Goal: Task Accomplishment & Management: Complete application form

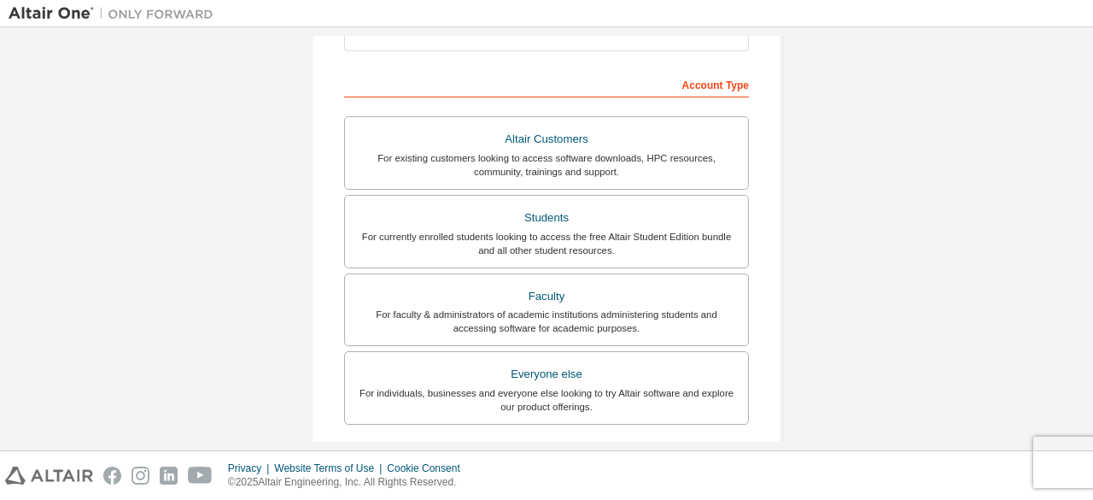
scroll to position [152, 0]
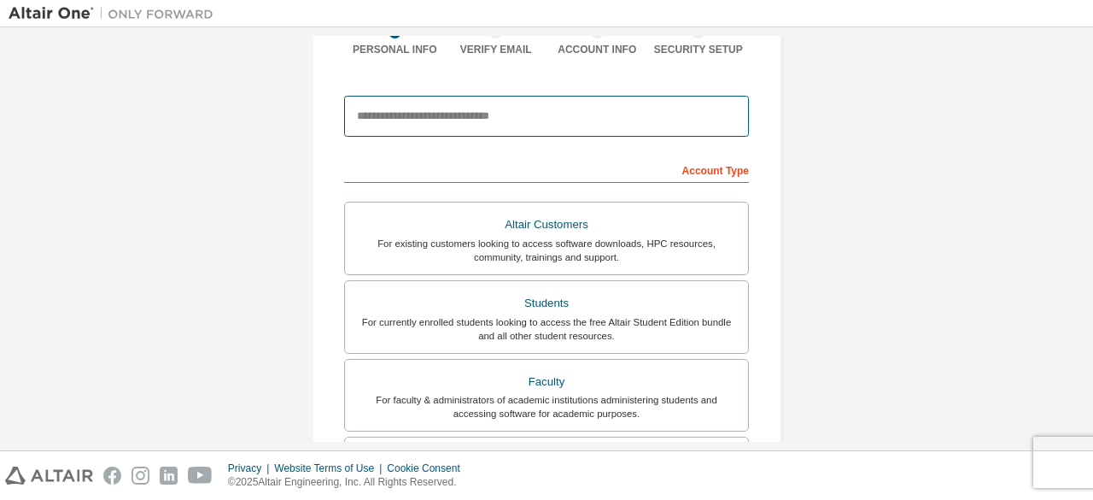
click at [398, 115] on input "email" at bounding box center [546, 116] width 405 height 41
type input "**********"
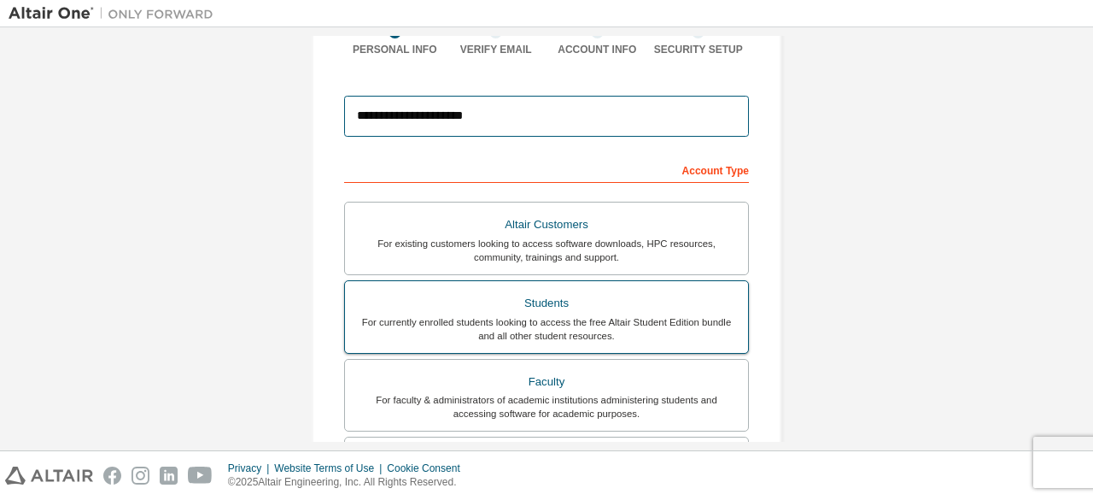
scroll to position [237, 0]
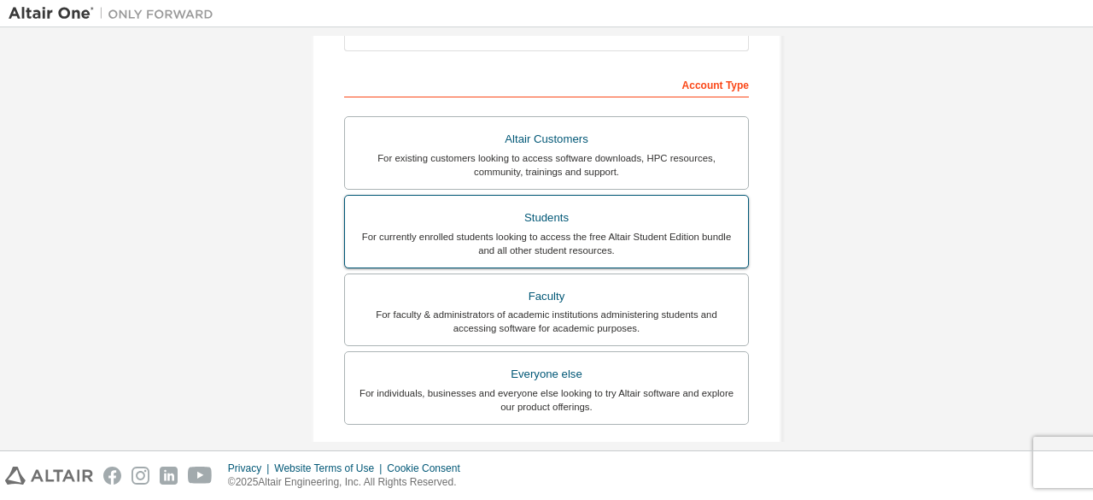
click at [418, 231] on div "For currently enrolled students looking to access the free Altair Student Editi…" at bounding box center [546, 243] width 383 height 27
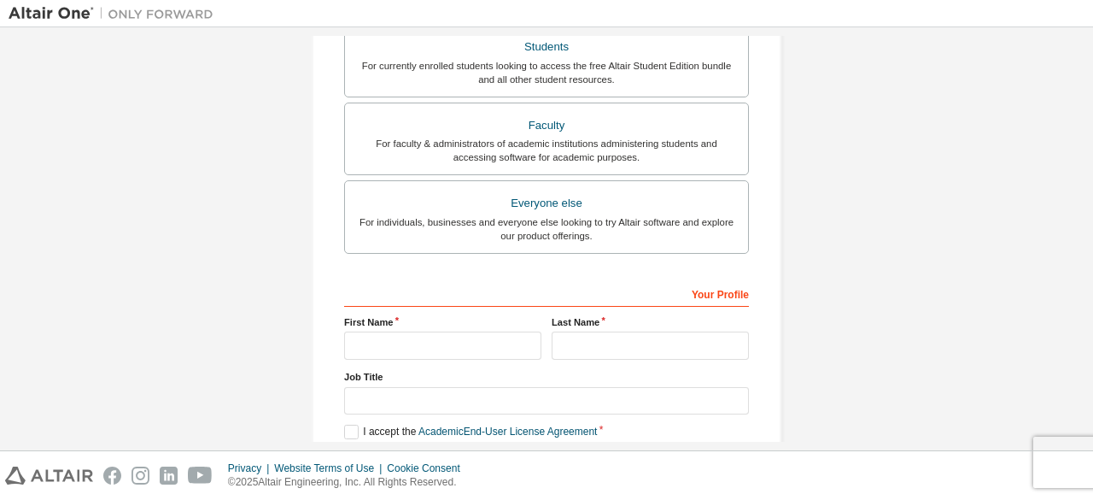
scroll to position [494, 0]
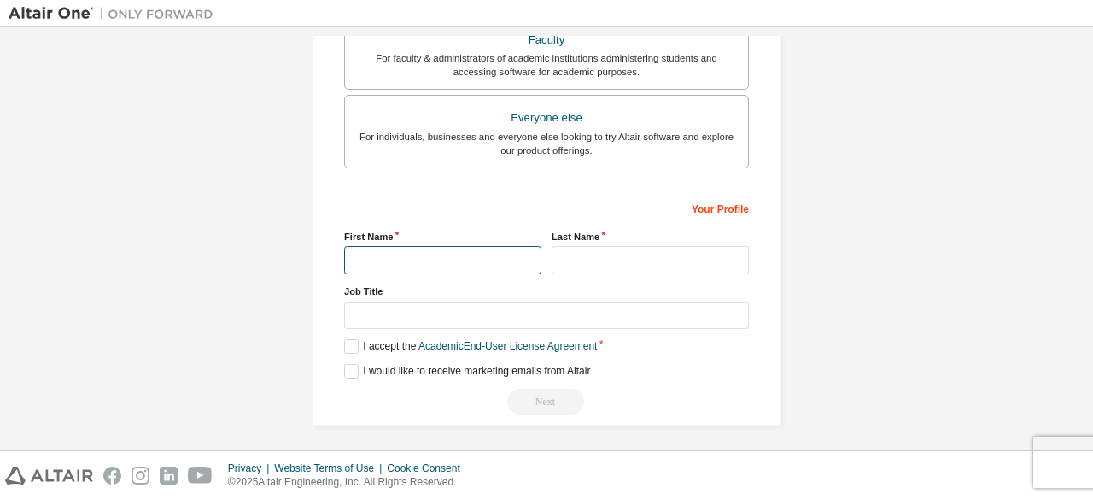
click at [436, 266] on input "text" at bounding box center [442, 260] width 197 height 28
type input "*******"
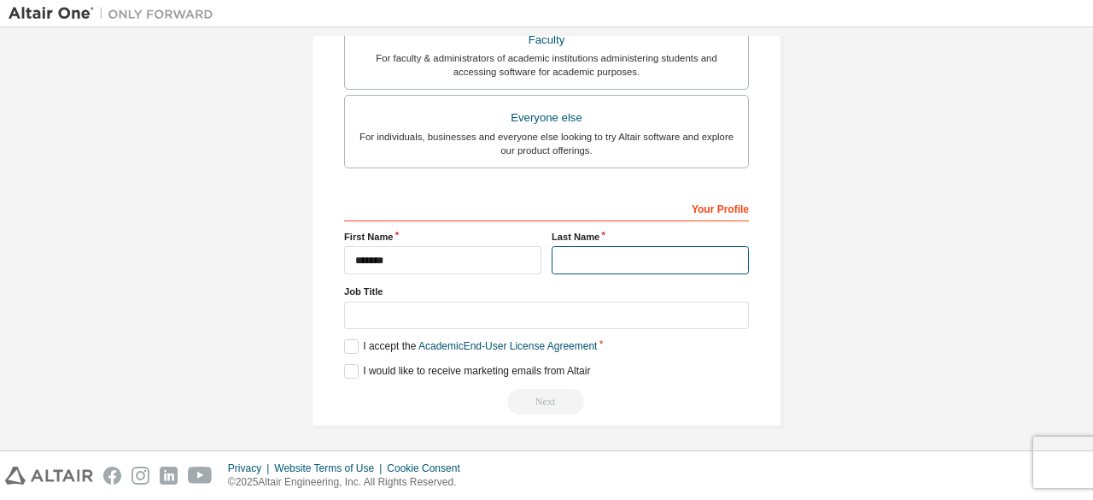
click at [594, 255] on input "text" at bounding box center [650, 260] width 197 height 28
type input "**********"
click at [346, 341] on label "I accept the Academic End-User License Agreement" at bounding box center [470, 346] width 253 height 15
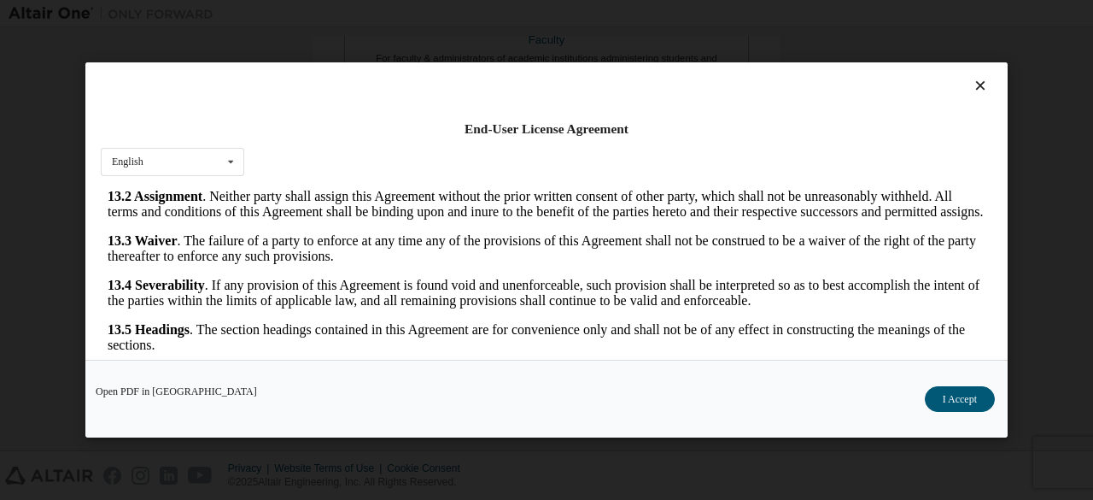
scroll to position [70, 0]
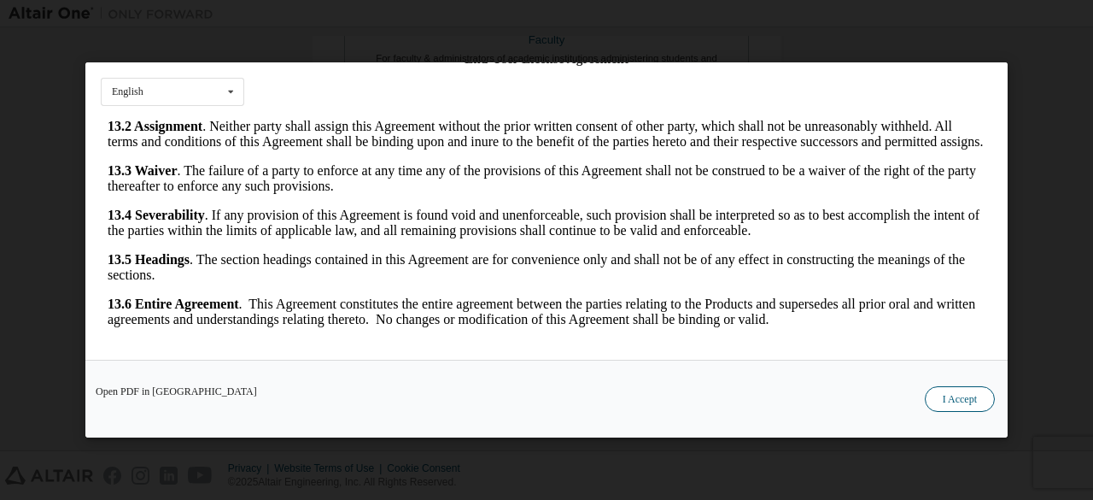
click at [938, 402] on button "I Accept" at bounding box center [960, 399] width 70 height 26
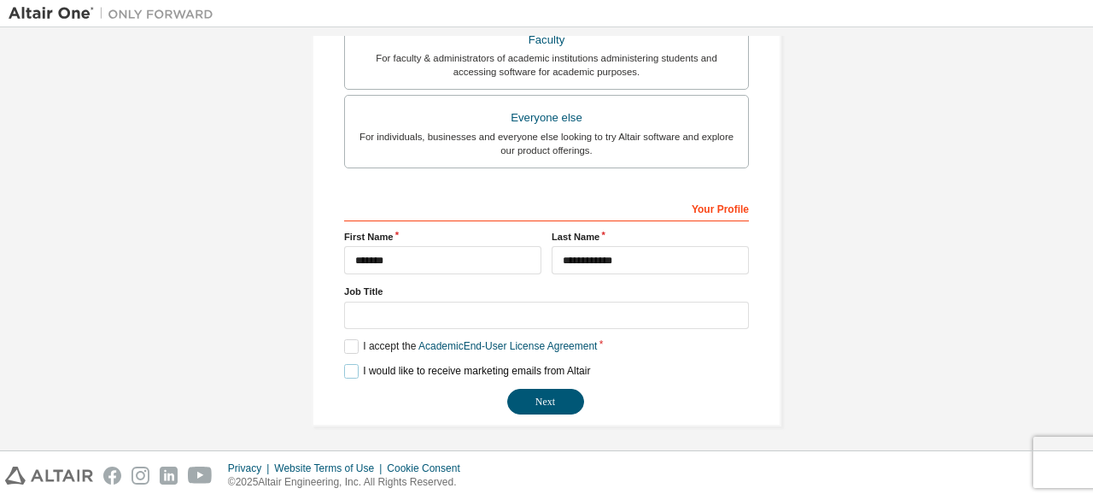
click at [352, 366] on label "I would like to receive marketing emails from Altair" at bounding box center [467, 371] width 246 height 15
click at [344, 365] on label "I would like to receive marketing emails from Altair" at bounding box center [467, 371] width 246 height 15
click at [351, 364] on label "I would like to receive marketing emails from Altair" at bounding box center [467, 371] width 246 height 15
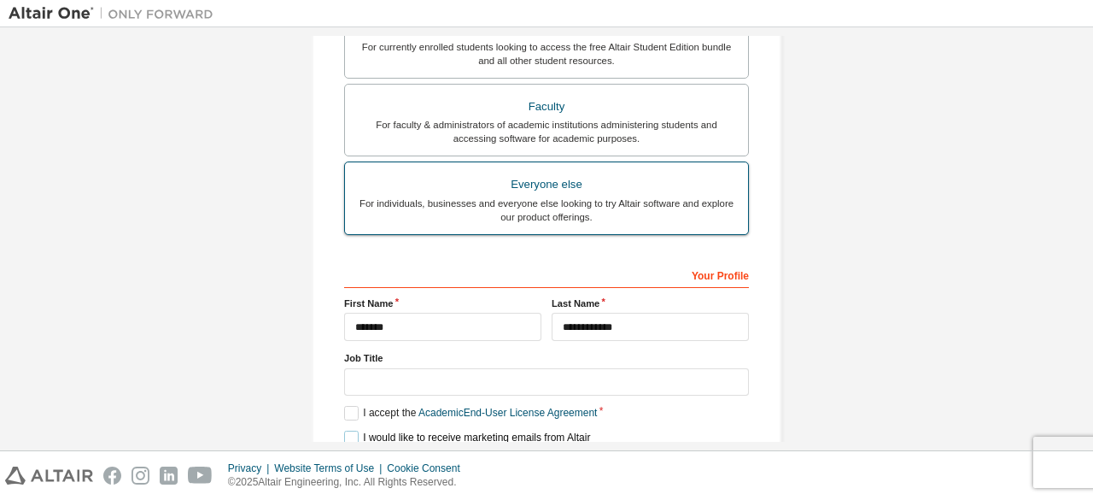
scroll to position [494, 0]
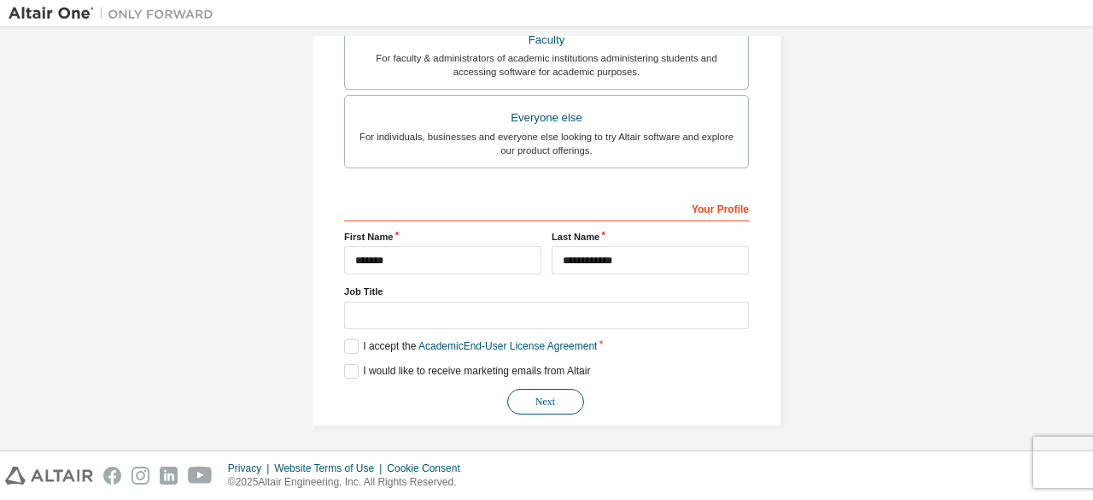
click at [546, 397] on button "Next" at bounding box center [545, 402] width 77 height 26
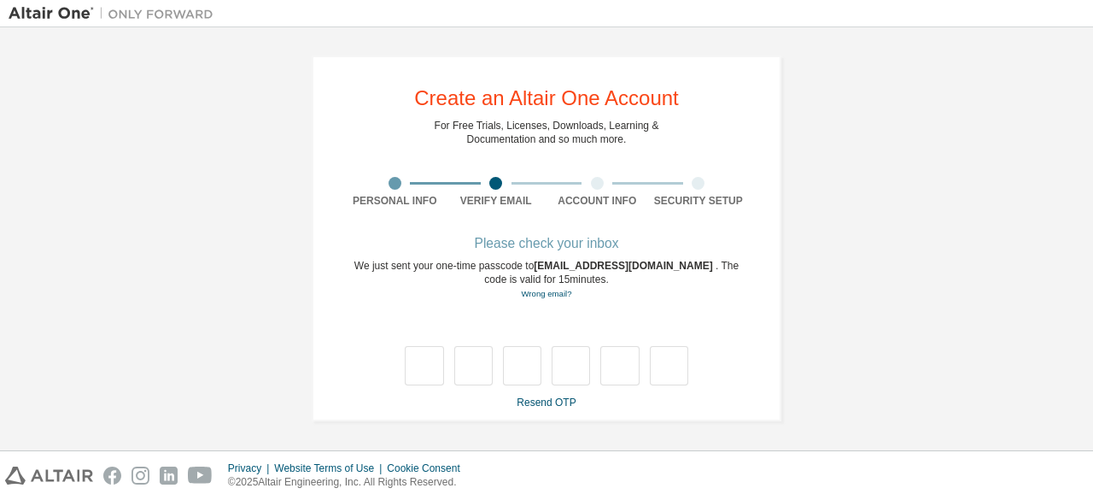
scroll to position [0, 0]
type input "*"
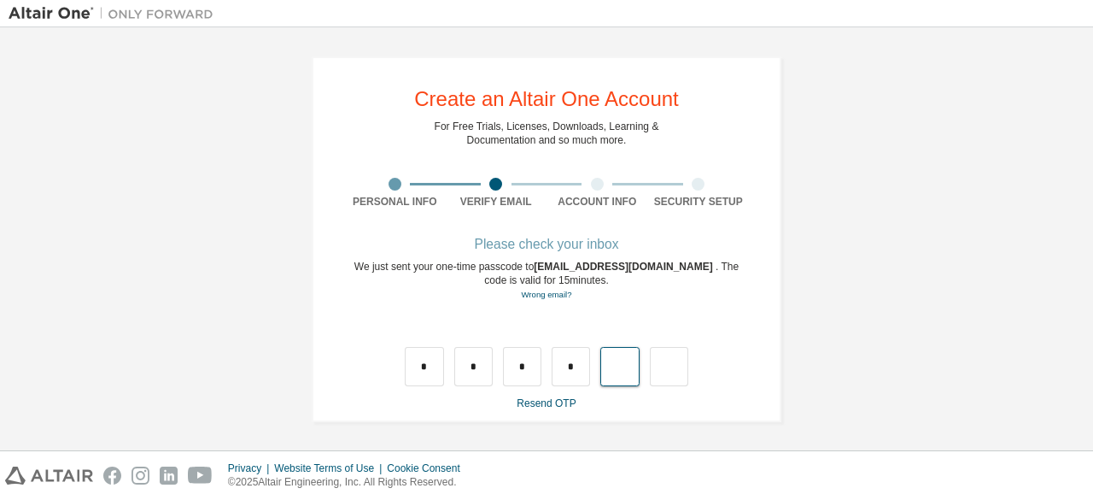
type input "*"
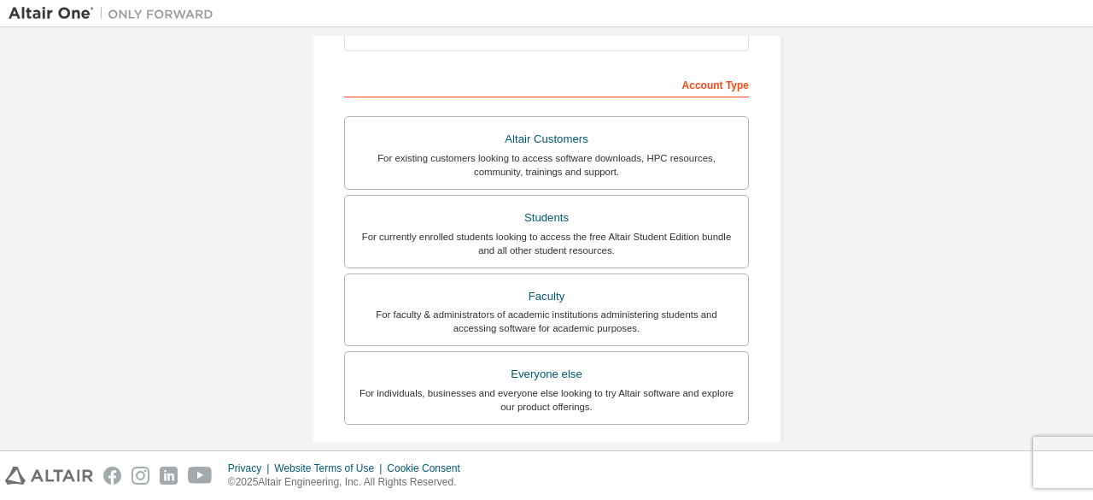
scroll to position [67, 0]
